Goal: Understand process/instructions

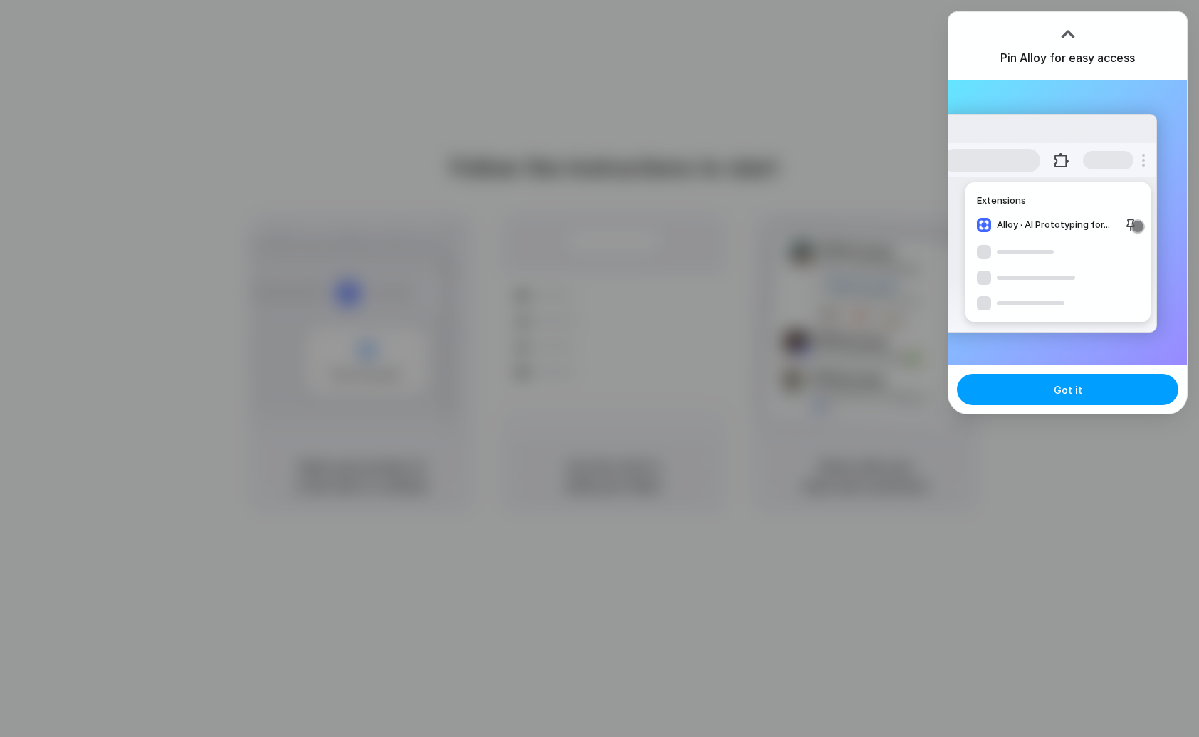
click at [1058, 389] on span "Got it" at bounding box center [1068, 389] width 28 height 15
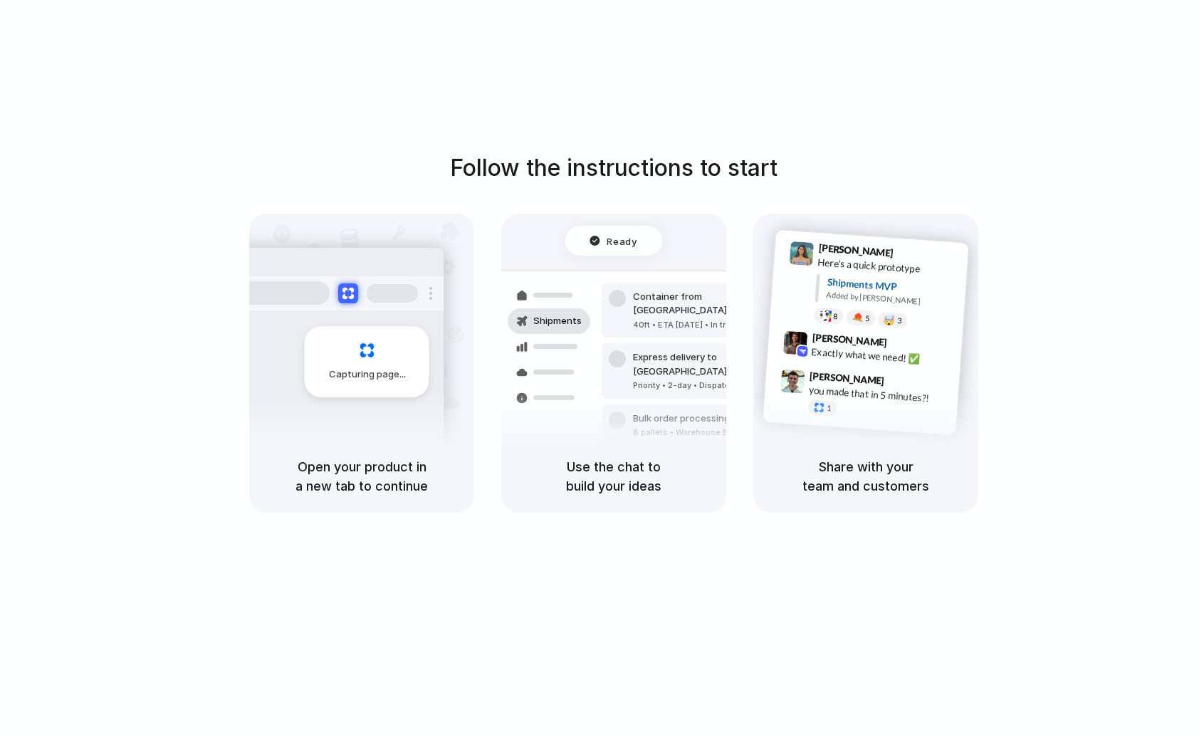
click at [653, 83] on div "Follow the instructions to start Capturing page Open your product in a new tab …" at bounding box center [613, 382] width 1227 height 765
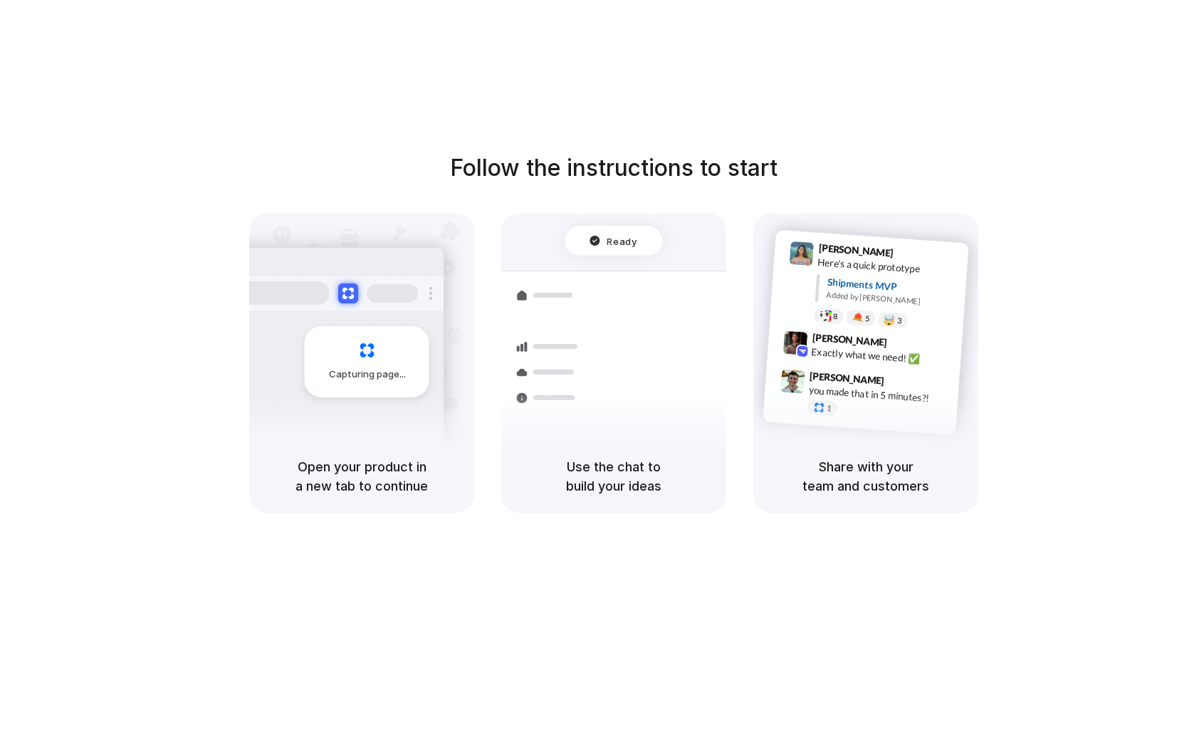
click at [599, 369] on div at bounding box center [599, 369] width 0 height 0
